Goal: Transaction & Acquisition: Purchase product/service

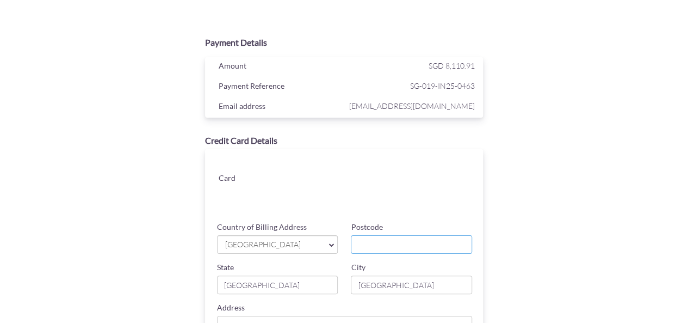
click at [400, 245] on input "Postcode" at bounding box center [411, 244] width 121 height 18
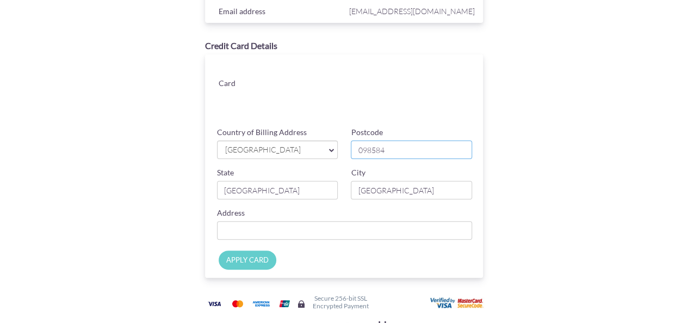
type input "098584"
click at [322, 232] on input "Country of Billing Address" at bounding box center [345, 230] width 256 height 18
type input "[STREET_ADDRESS]"
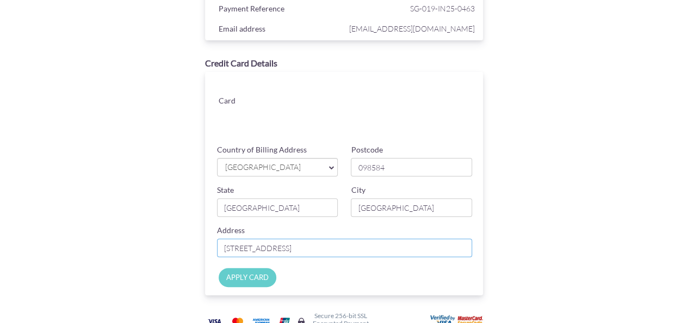
scroll to position [103, 0]
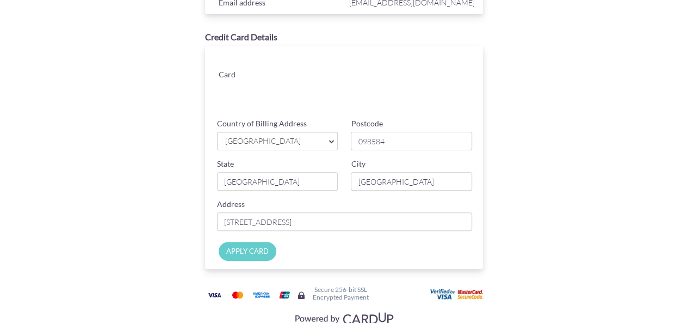
click at [248, 249] on input "APPLY CARD" at bounding box center [248, 251] width 58 height 19
type input "Applying..."
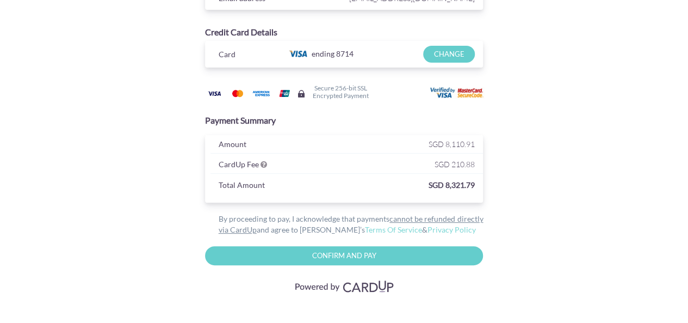
scroll to position [108, 0]
click at [453, 251] on input "Confirm and Pay" at bounding box center [344, 255] width 279 height 19
type input "Please wait..."
